Goal: Transaction & Acquisition: Purchase product/service

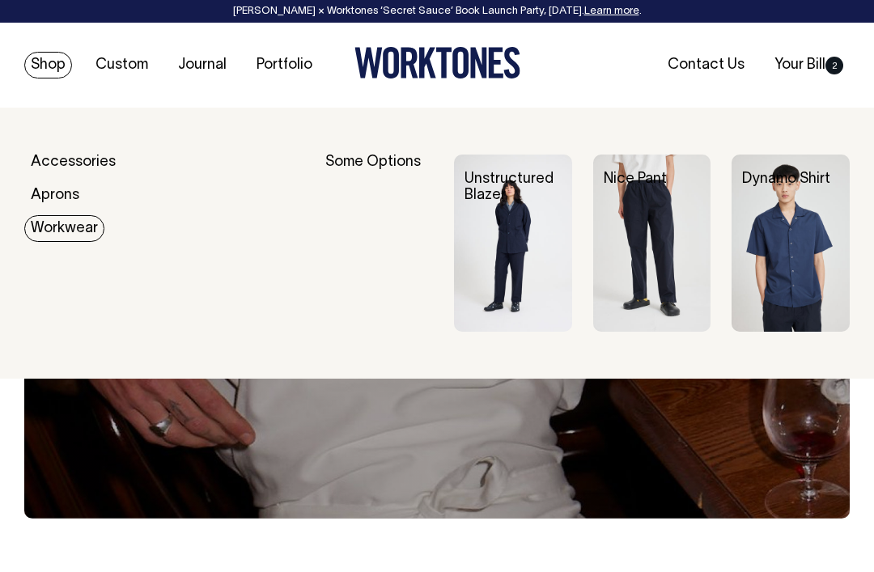
click at [542, 204] on div "Unstructured Blazer" at bounding box center [523, 188] width 139 height 66
click at [509, 265] on img at bounding box center [513, 243] width 118 height 177
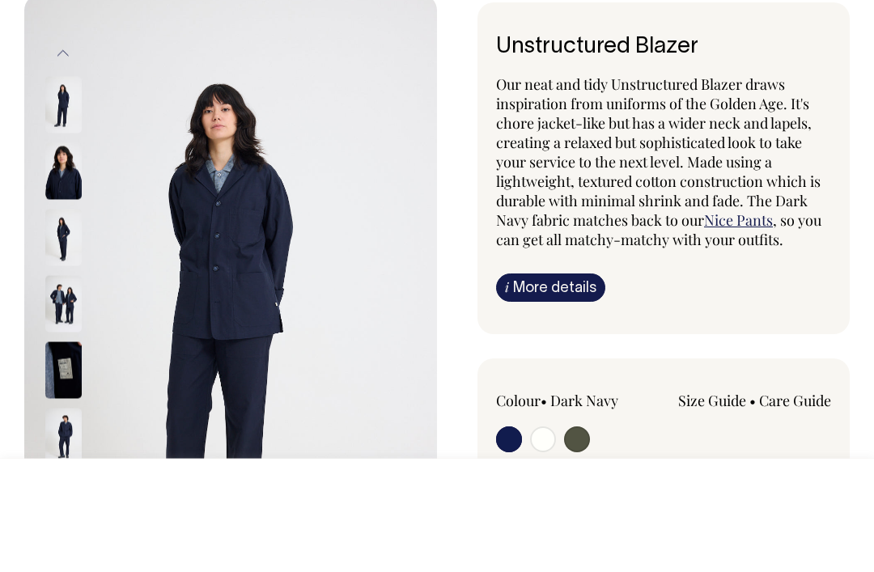
scroll to position [135, 0]
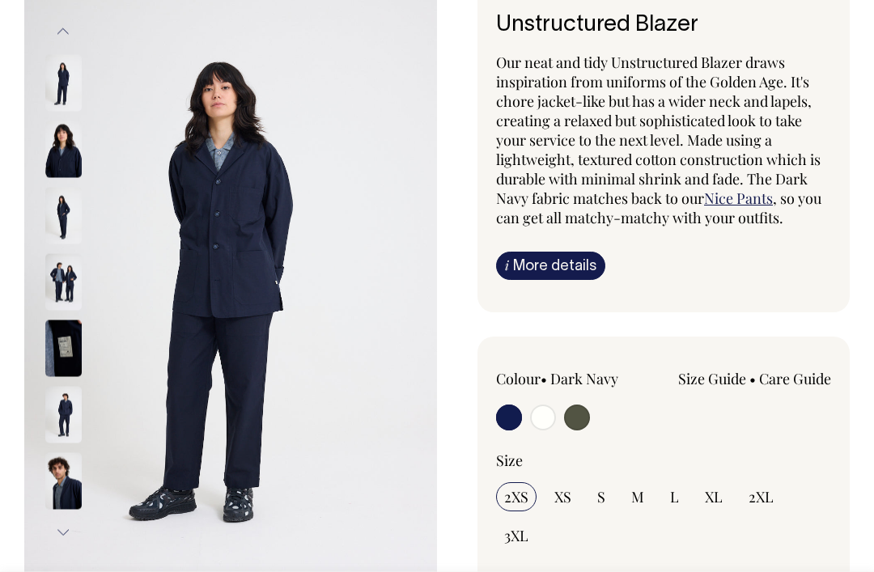
click at [572, 427] on input "radio" at bounding box center [577, 418] width 26 height 26
radio input "true"
select select "Olive"
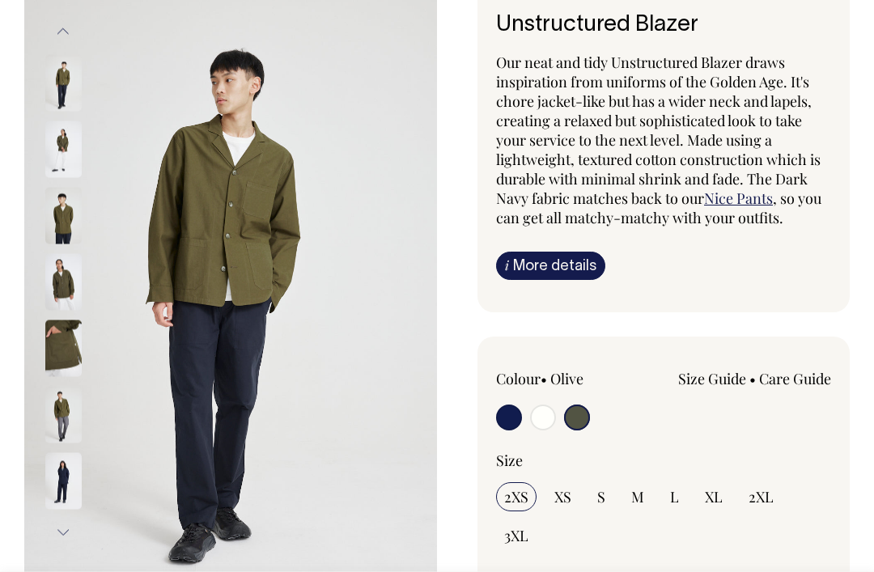
click at [596, 487] on input "S" at bounding box center [601, 496] width 24 height 29
radio input "true"
select select "S"
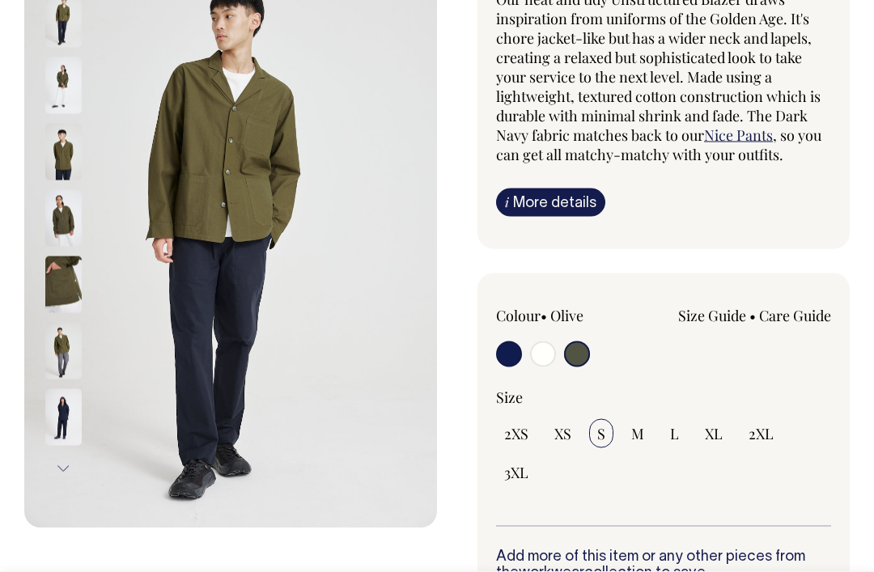
scroll to position [224, 0]
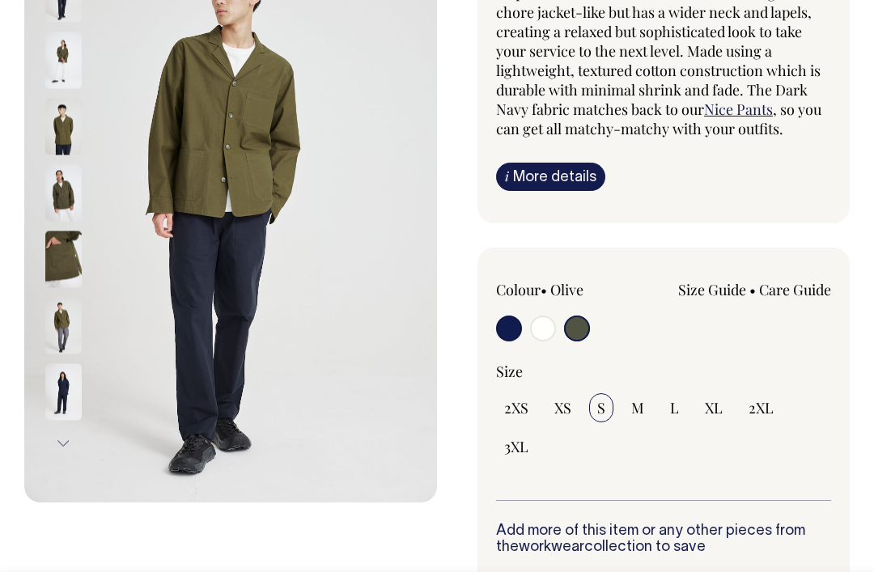
click at [712, 290] on link "Size Guide" at bounding box center [712, 289] width 68 height 19
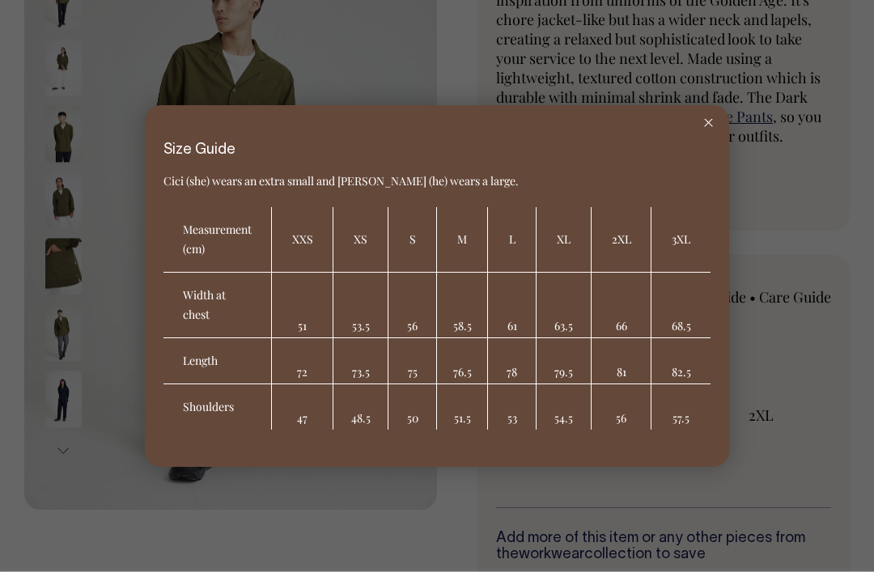
scroll to position [200, 0]
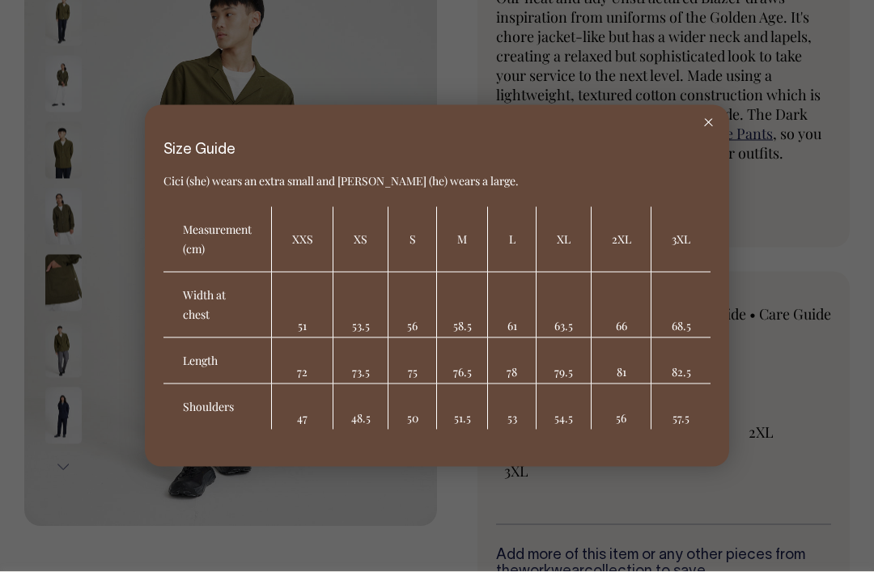
click at [114, 549] on div at bounding box center [437, 286] width 874 height 572
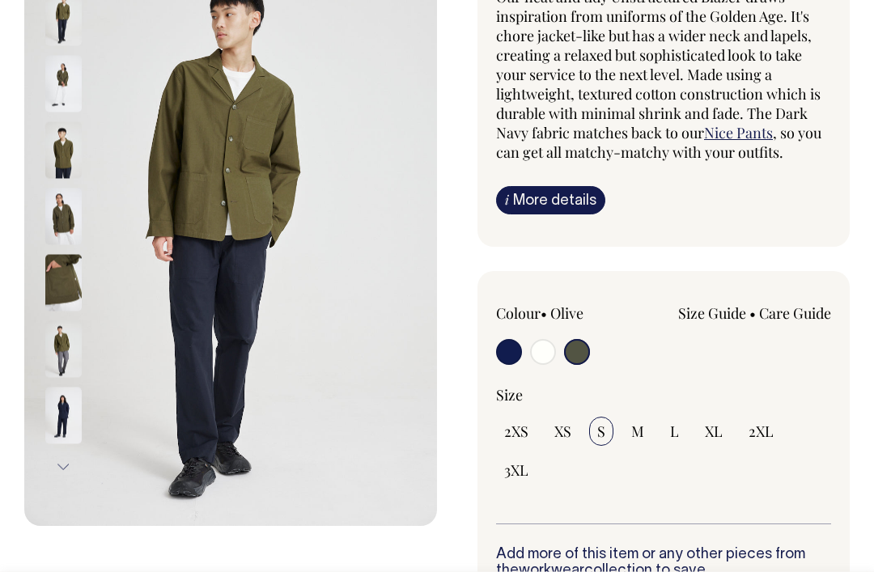
click at [63, 220] on img at bounding box center [63, 217] width 36 height 57
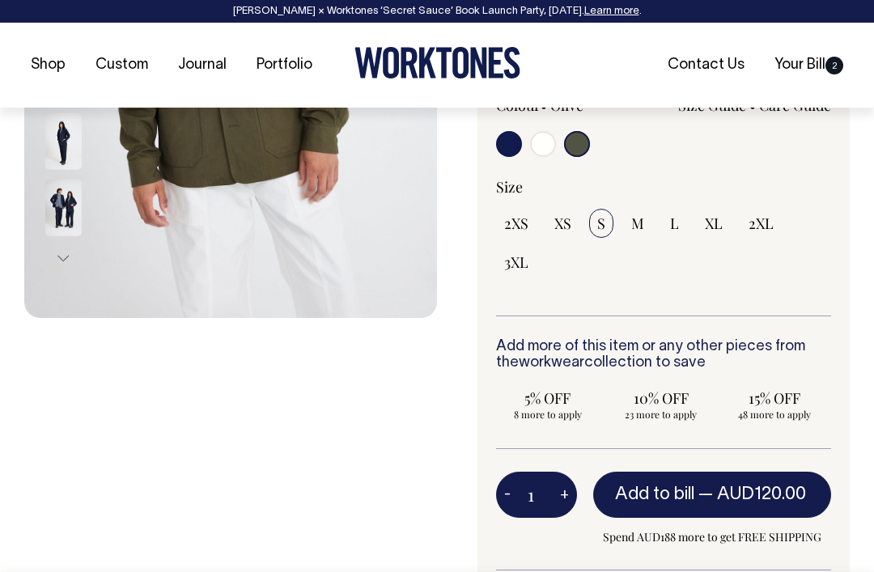
scroll to position [410, 0]
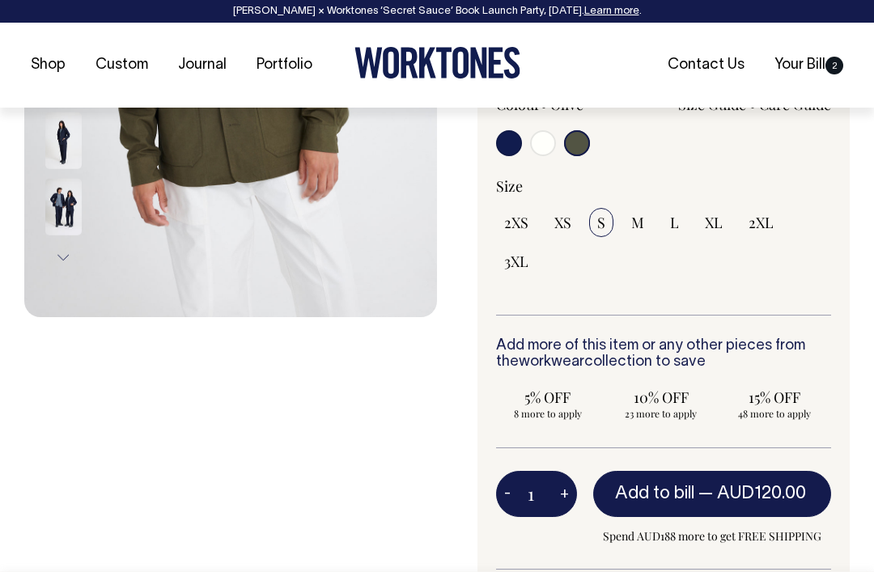
click at [762, 486] on span "AUD120.00" at bounding box center [761, 494] width 89 height 16
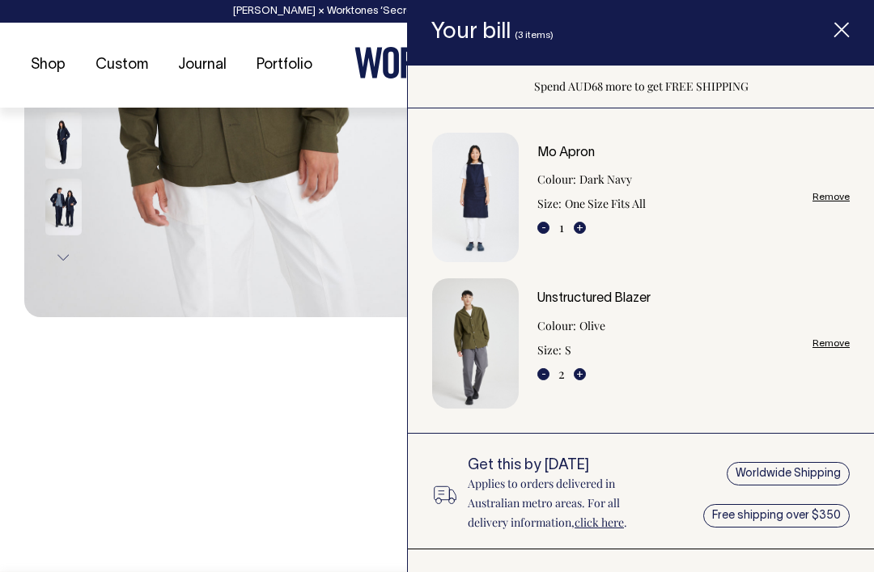
click at [547, 373] on button "-" at bounding box center [544, 374] width 12 height 12
type input "1"
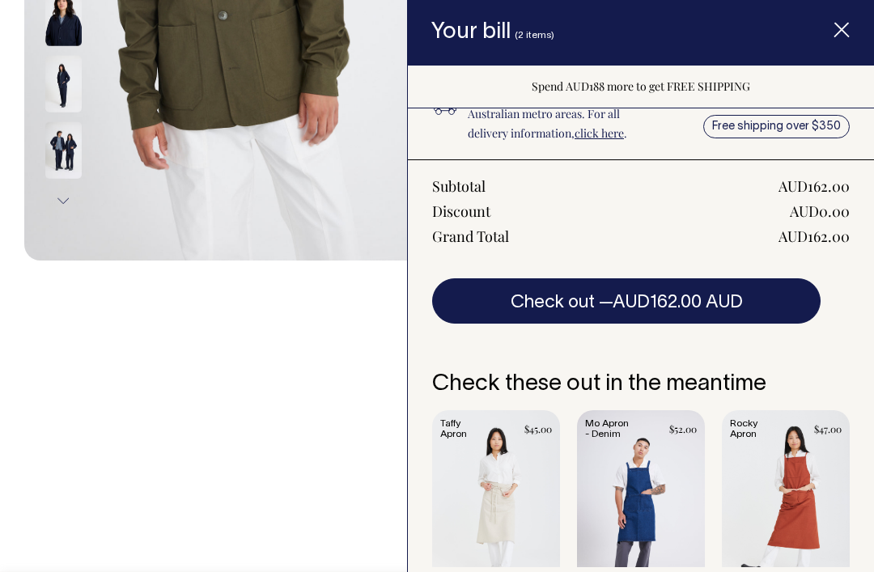
scroll to position [389, 0]
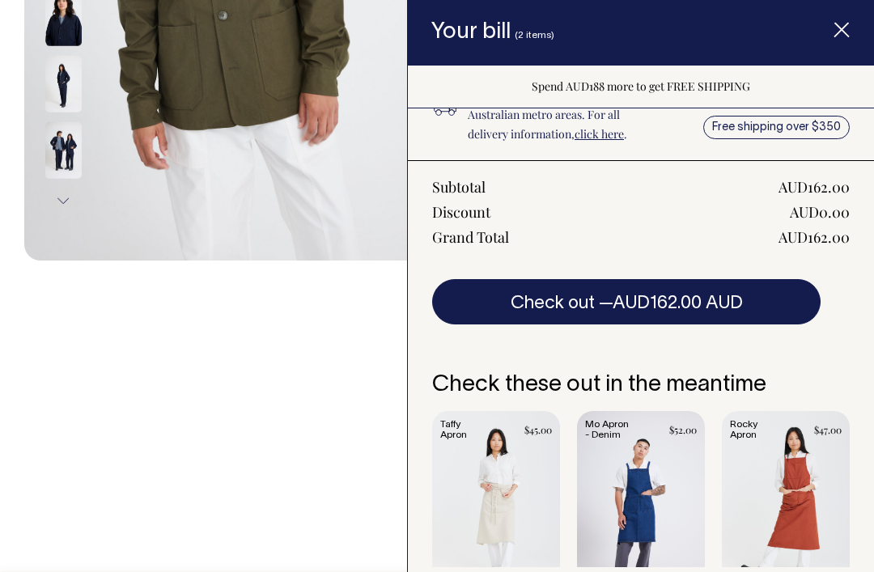
click at [767, 300] on button "Check out — AUD162.00 AUD" at bounding box center [626, 301] width 389 height 45
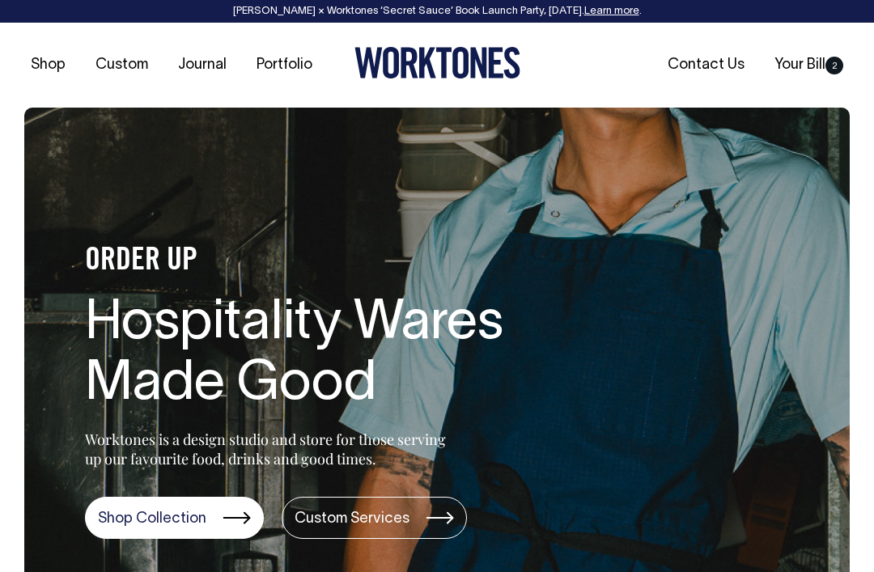
click at [807, 62] on link "Your Bill 2" at bounding box center [809, 65] width 82 height 27
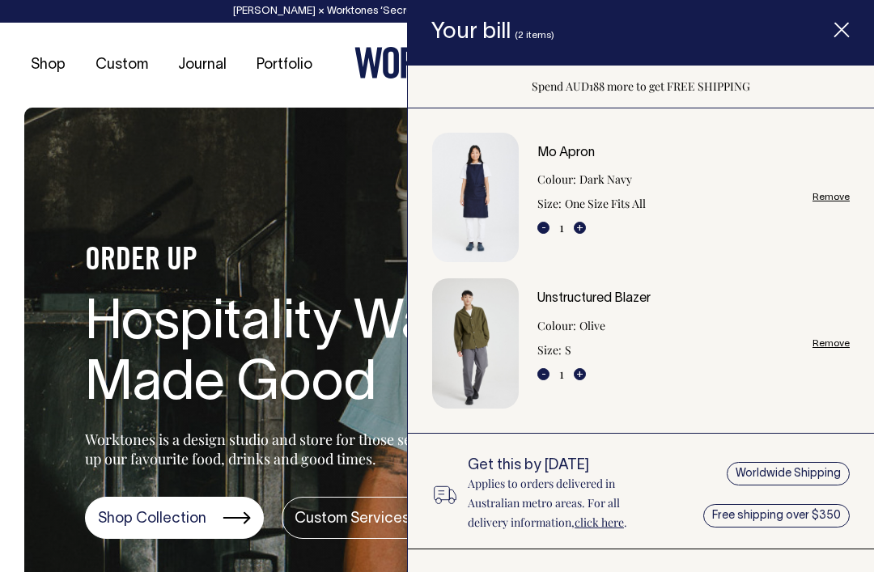
click at [845, 30] on icon "Item added to your cart" at bounding box center [842, 31] width 16 height 16
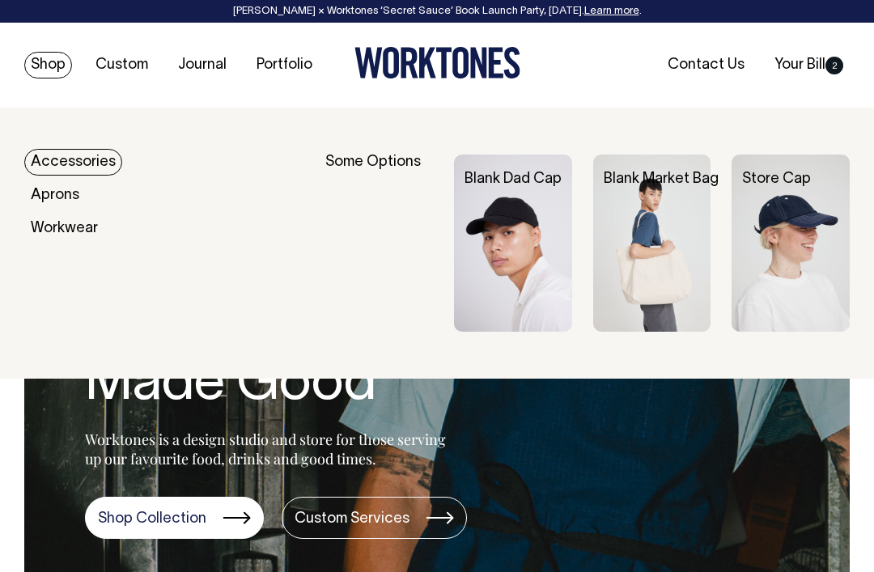
click at [65, 158] on link "Accessories" at bounding box center [73, 162] width 98 height 27
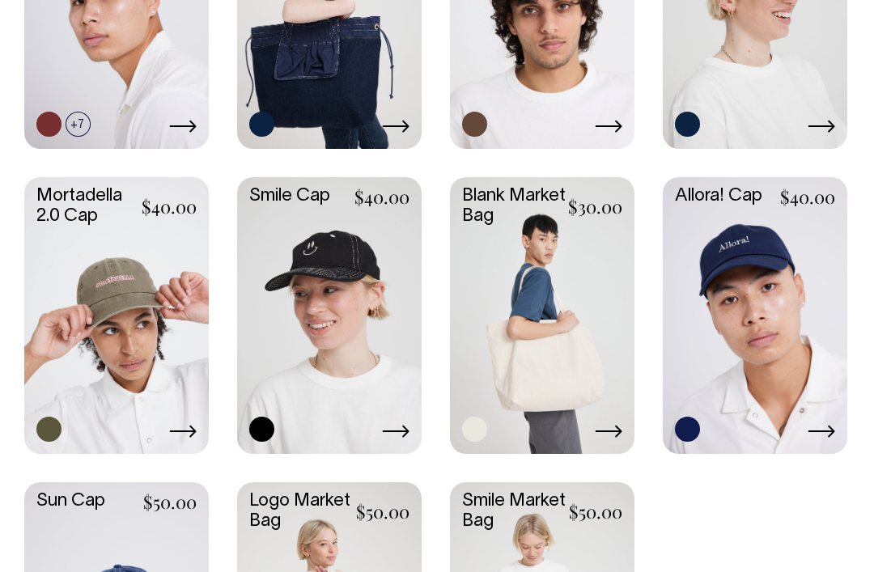
scroll to position [1108, 0]
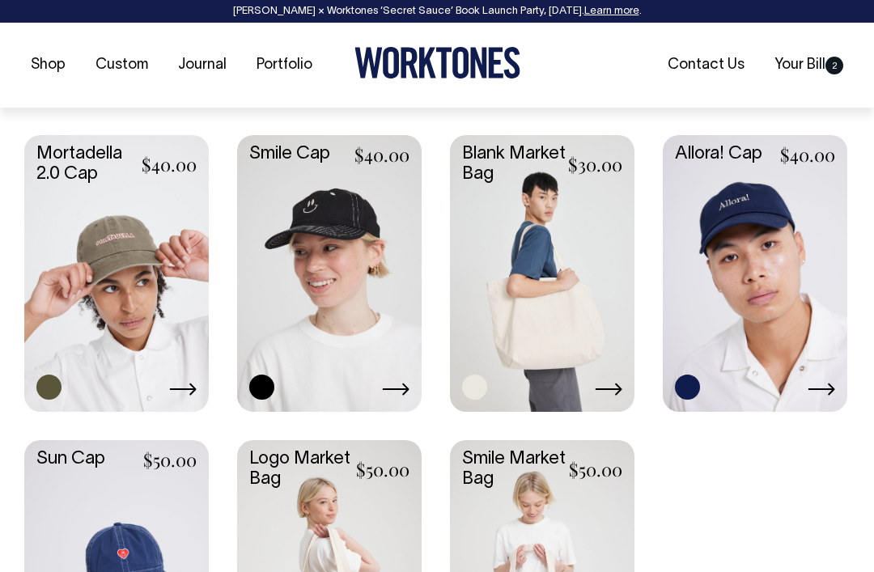
click at [769, 311] on link at bounding box center [755, 272] width 185 height 274
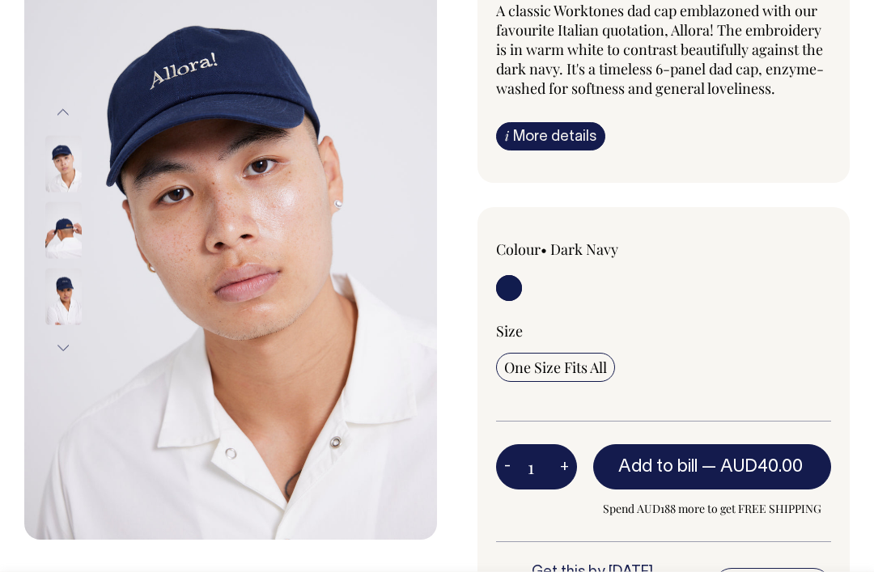
scroll to position [210, 0]
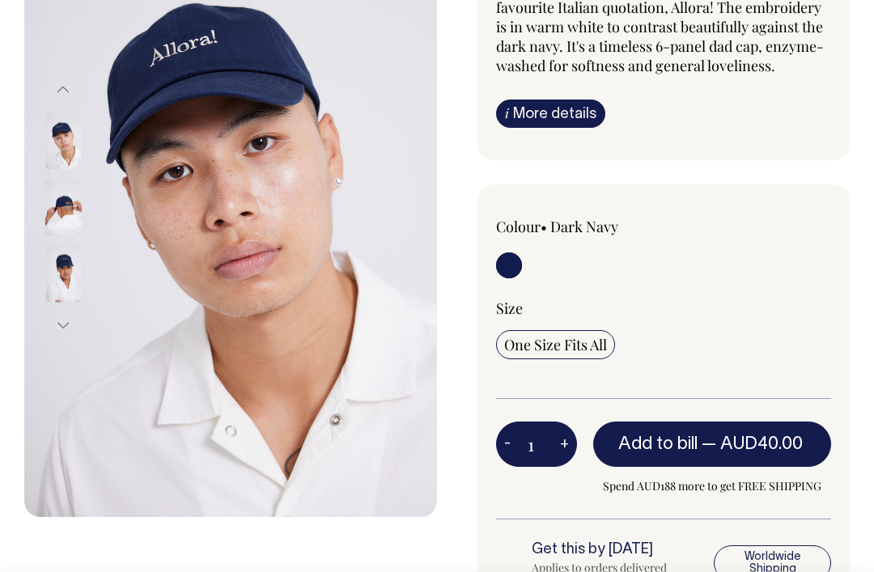
click at [52, 213] on img at bounding box center [63, 208] width 36 height 57
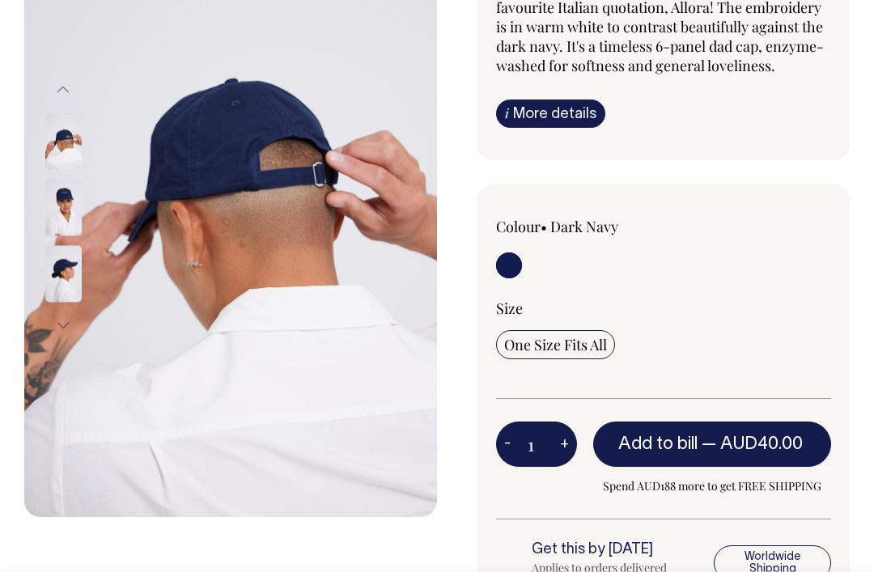
click at [53, 252] on img at bounding box center [63, 274] width 36 height 57
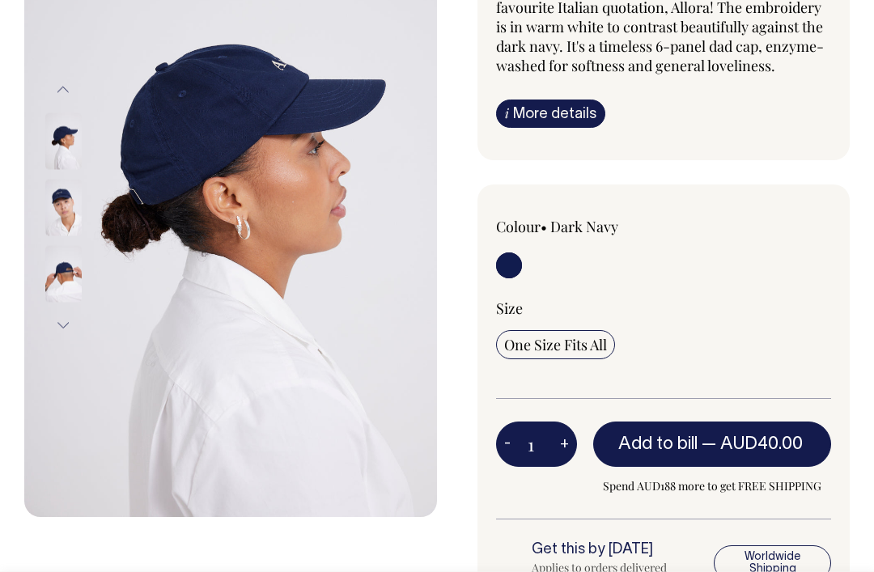
click at [55, 215] on img at bounding box center [63, 208] width 36 height 57
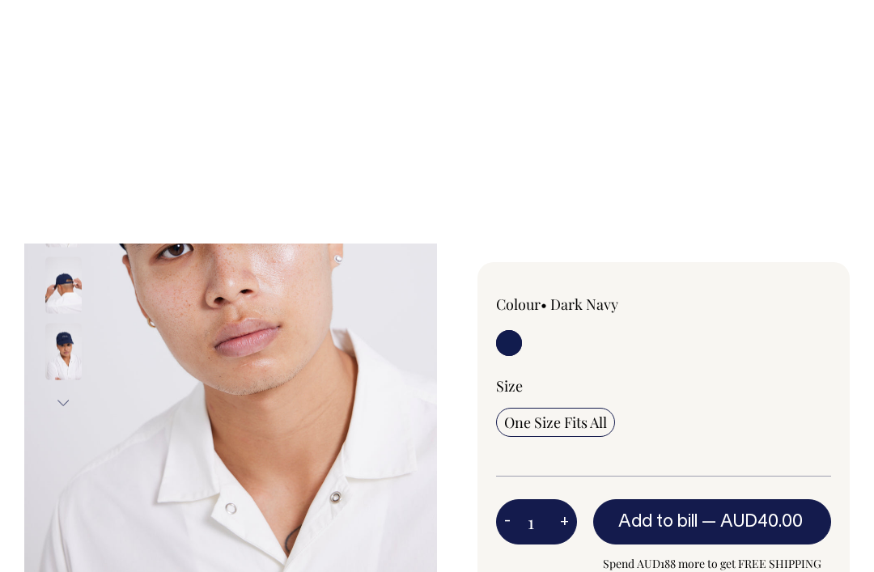
scroll to position [0, 0]
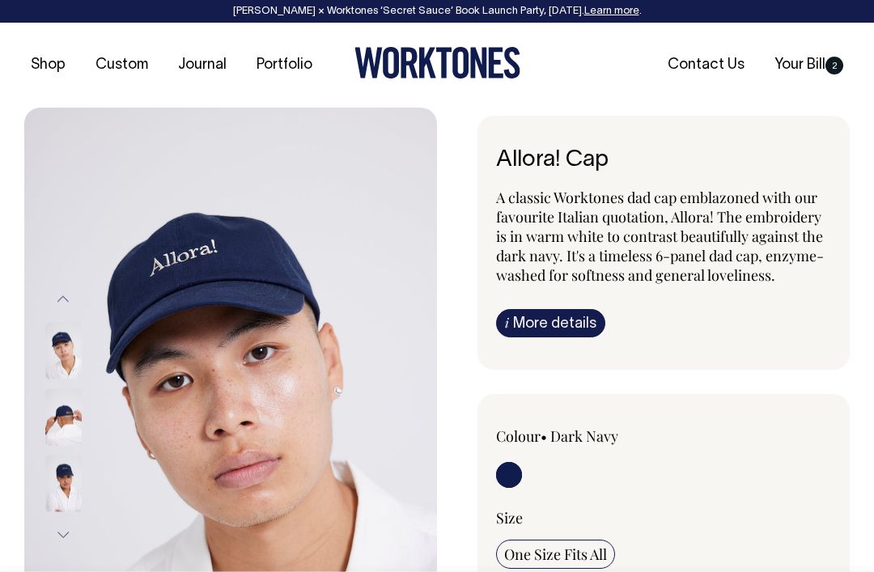
click at [817, 54] on link "Your Bill 2" at bounding box center [809, 65] width 82 height 27
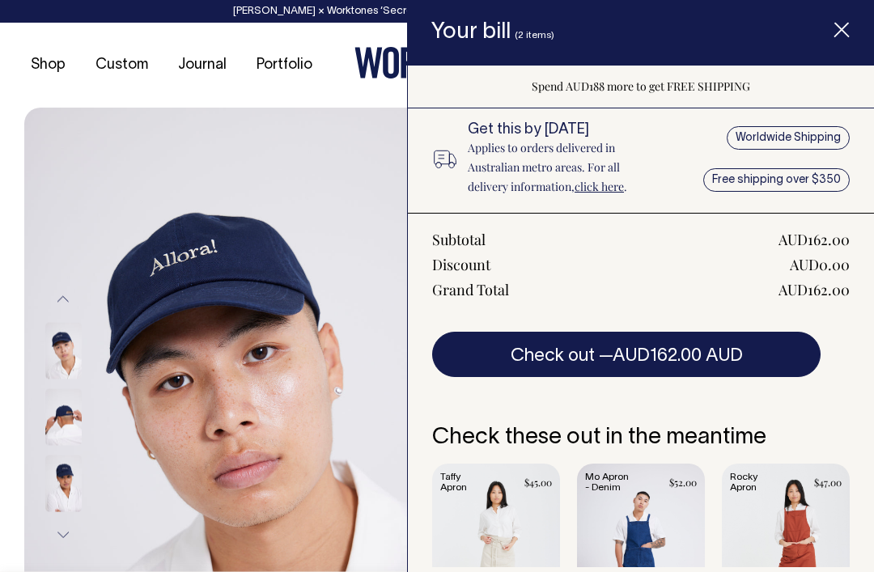
scroll to position [332, 0]
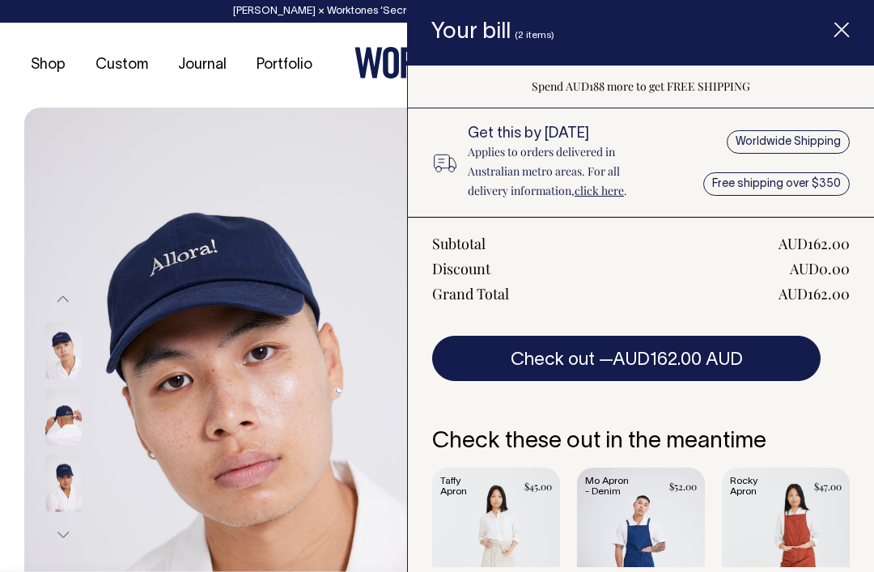
click at [695, 363] on span "AUD162.00 AUD" at bounding box center [678, 360] width 130 height 16
